Goal: Task Accomplishment & Management: Use online tool/utility

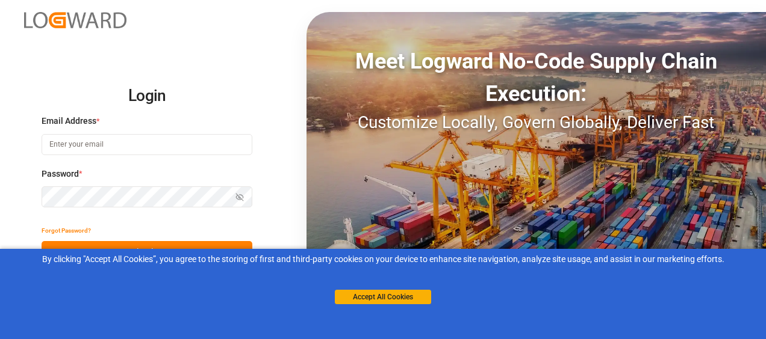
click at [208, 139] on input at bounding box center [147, 144] width 211 height 21
type input "[PERSON_NAME][EMAIL_ADDRESS][PERSON_NAME][DOMAIN_NAME]"
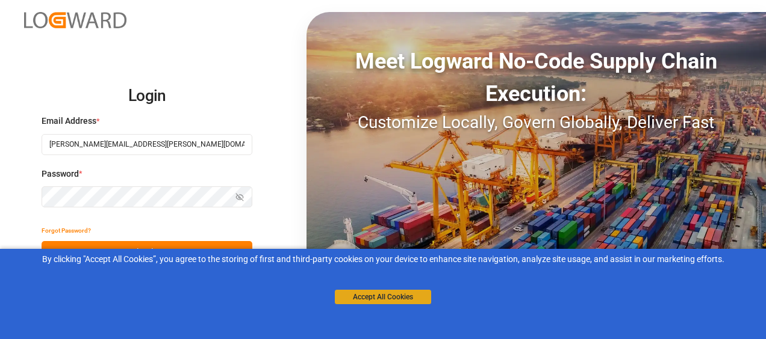
click at [367, 297] on button "Accept All Cookies" at bounding box center [383, 297] width 96 height 14
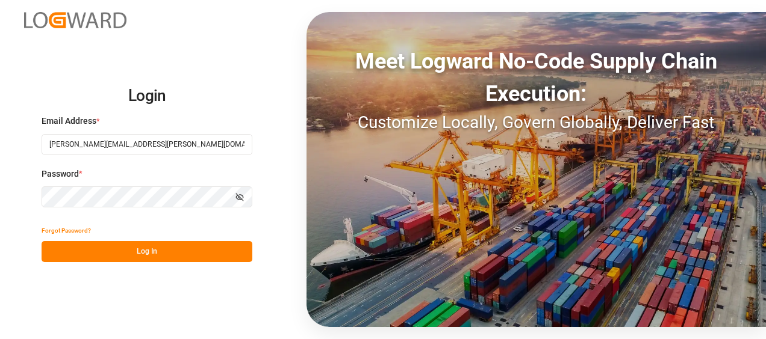
click at [125, 247] on button "Log In" at bounding box center [147, 251] width 211 height 21
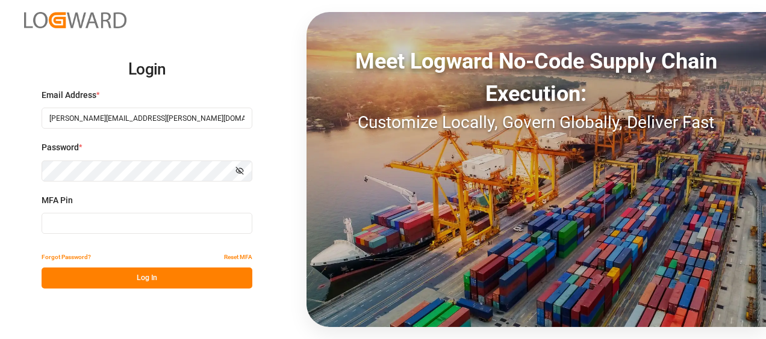
click at [139, 226] on input at bounding box center [147, 223] width 211 height 21
type input "899254"
click at [144, 276] on button "Log In" at bounding box center [147, 278] width 211 height 21
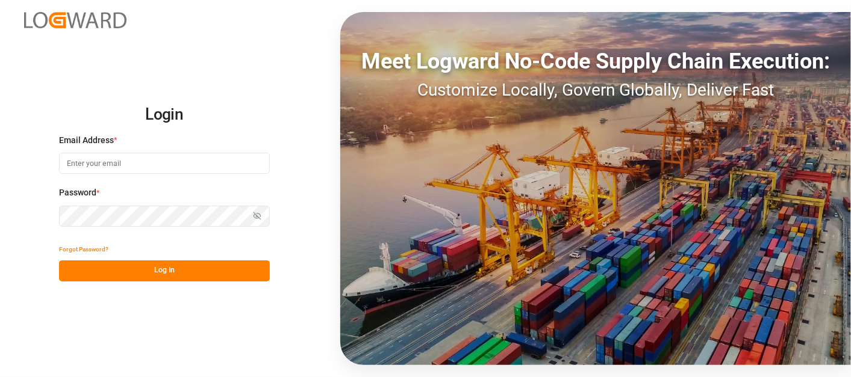
click at [111, 165] on input at bounding box center [164, 163] width 211 height 21
type input "[PERSON_NAME][EMAIL_ADDRESS][PERSON_NAME][DOMAIN_NAME]"
click at [163, 267] on button "Log In" at bounding box center [164, 271] width 211 height 21
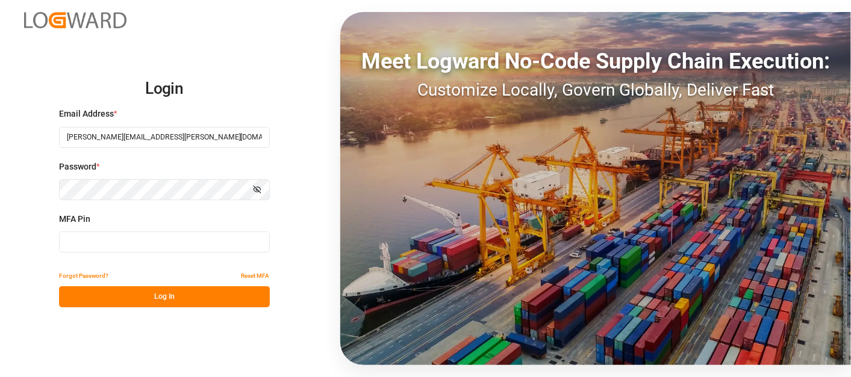
click at [120, 246] on input at bounding box center [164, 242] width 211 height 21
type input "342150"
click at [134, 294] on button "Log In" at bounding box center [164, 297] width 211 height 21
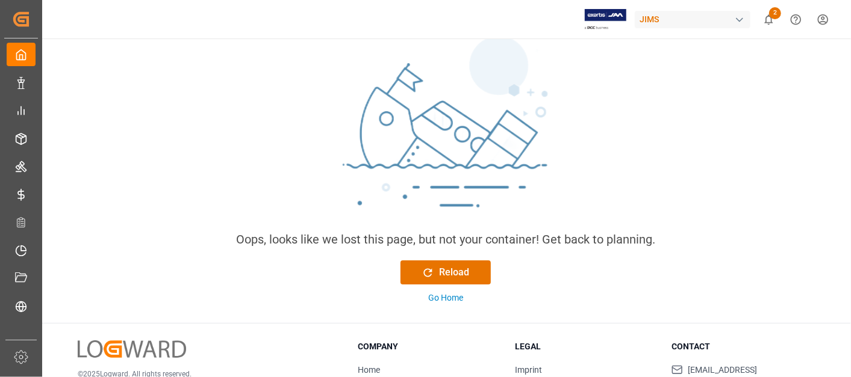
scroll to position [200, 0]
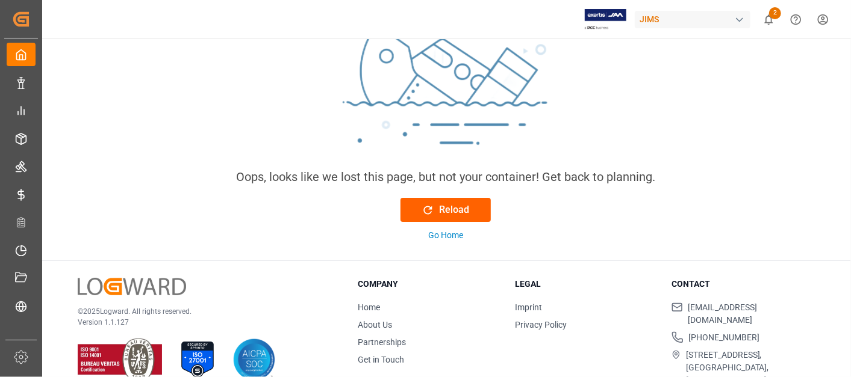
click at [444, 209] on div "Reload" at bounding box center [445, 210] width 48 height 14
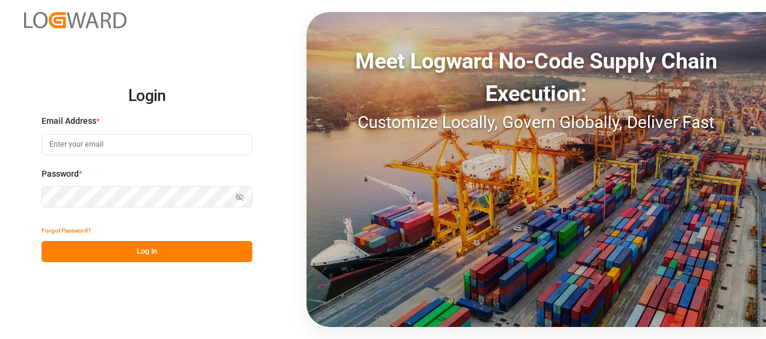
click at [90, 138] on input at bounding box center [147, 144] width 211 height 21
type input "[PERSON_NAME][EMAIL_ADDRESS][PERSON_NAME][DOMAIN_NAME]"
click at [139, 255] on button "Log In" at bounding box center [147, 251] width 211 height 21
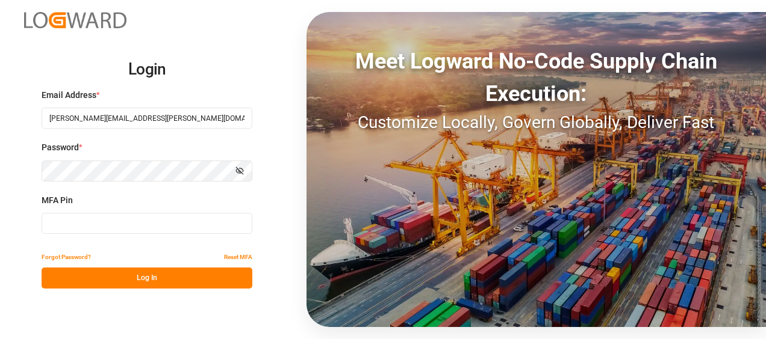
click at [111, 223] on input at bounding box center [147, 223] width 211 height 21
type input "314814"
click at [143, 279] on button "Log In" at bounding box center [147, 278] width 211 height 21
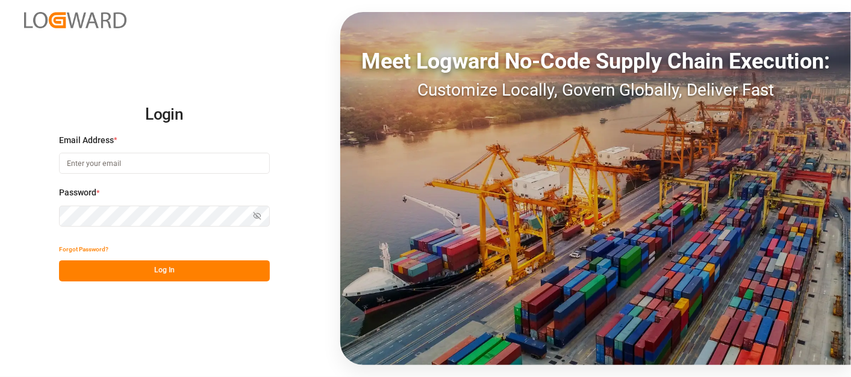
click at [122, 158] on input at bounding box center [164, 163] width 211 height 21
type input "[PERSON_NAME][EMAIL_ADDRESS][PERSON_NAME][DOMAIN_NAME]"
click at [201, 270] on button "Log In" at bounding box center [164, 271] width 211 height 21
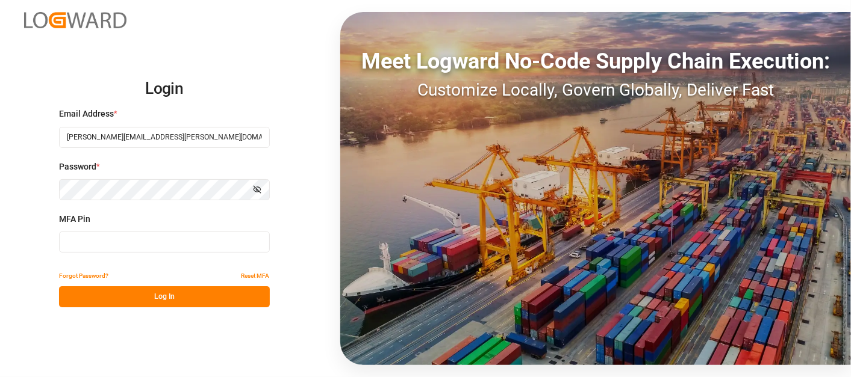
click at [126, 240] on input at bounding box center [164, 242] width 211 height 21
type input "112000"
click at [147, 296] on button "Log In" at bounding box center [164, 297] width 211 height 21
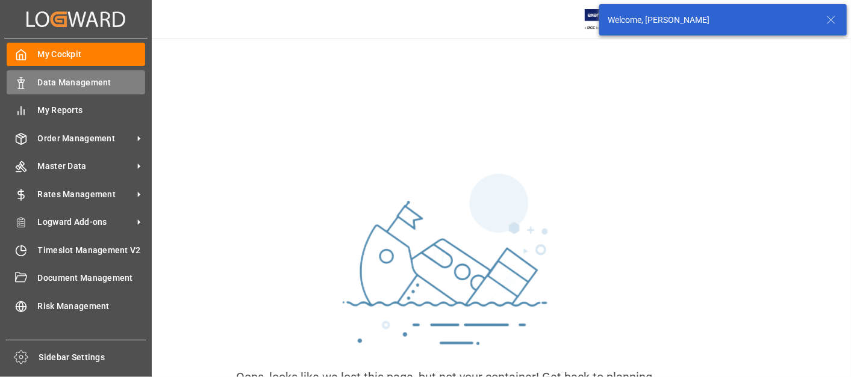
click at [21, 82] on polygon at bounding box center [23, 81] width 4 height 2
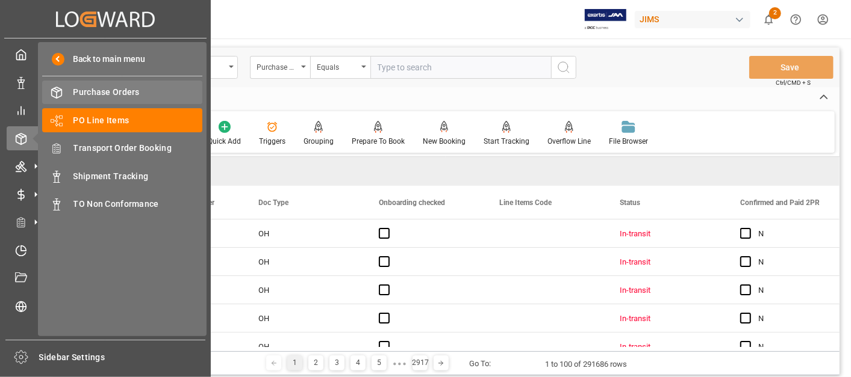
click at [113, 98] on span "Purchase Orders" at bounding box center [137, 92] width 129 height 13
